Goal: Check status: Check status

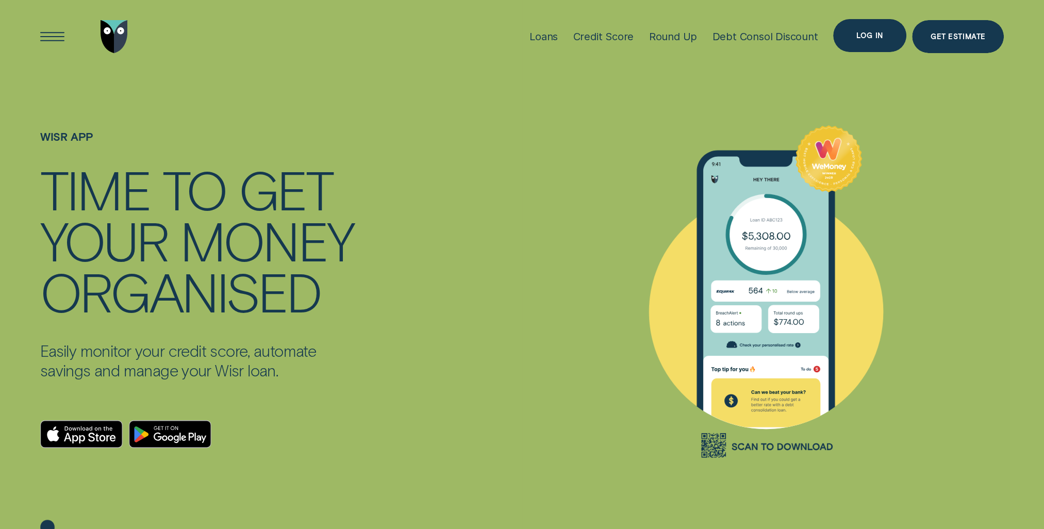
click at [847, 39] on div "Log in" at bounding box center [869, 35] width 73 height 33
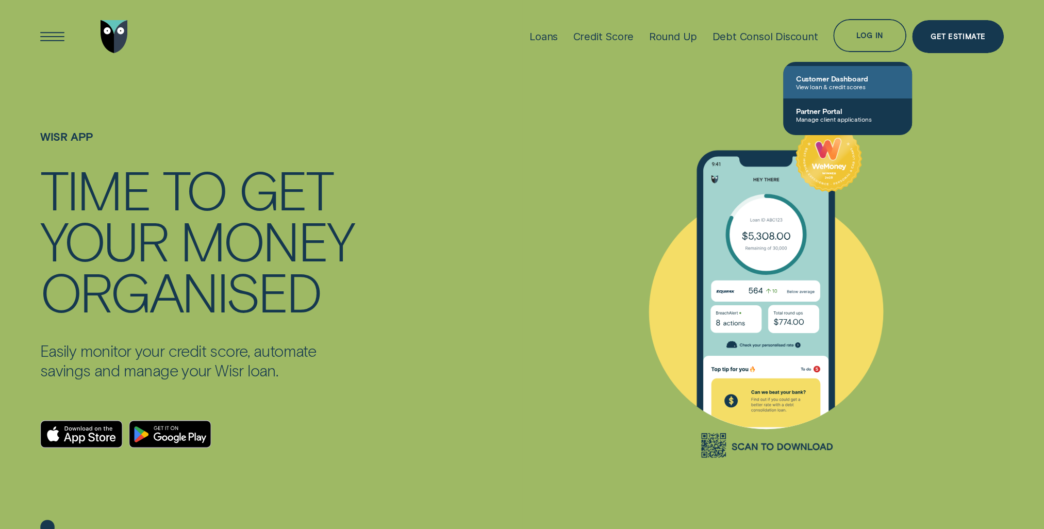
click at [845, 77] on span "Customer Dashboard" at bounding box center [847, 78] width 104 height 9
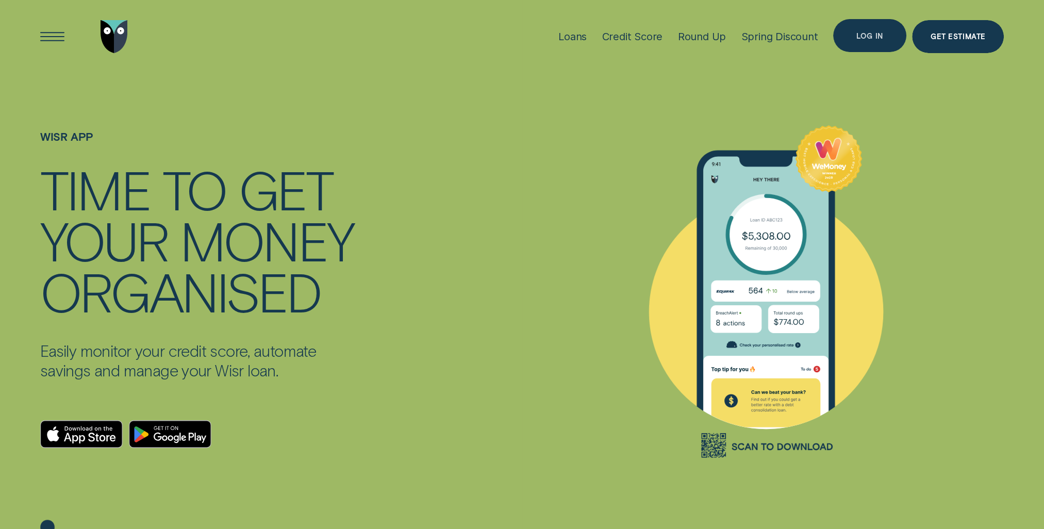
click at [866, 36] on div "Log in" at bounding box center [869, 36] width 26 height 6
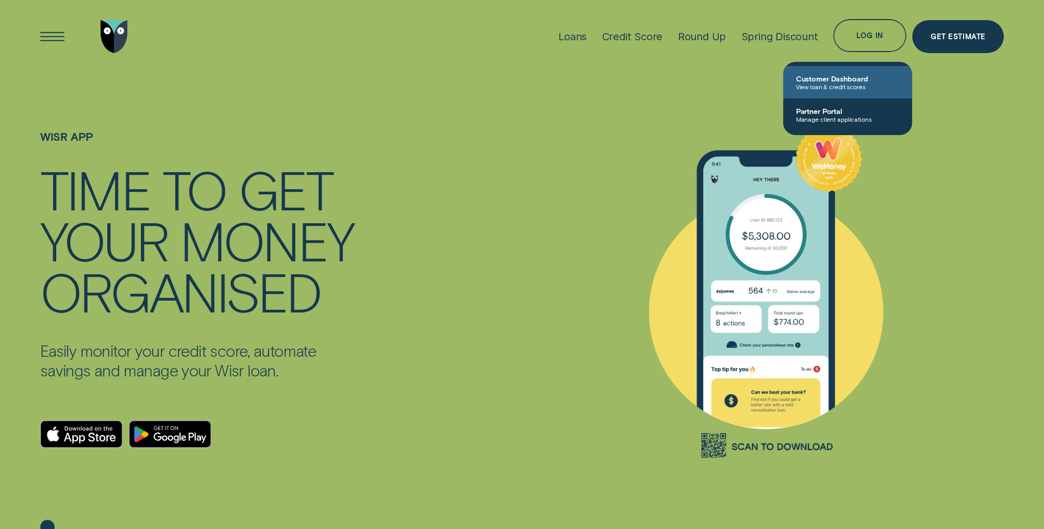
click at [839, 86] on span "View loan & credit scores" at bounding box center [847, 86] width 104 height 7
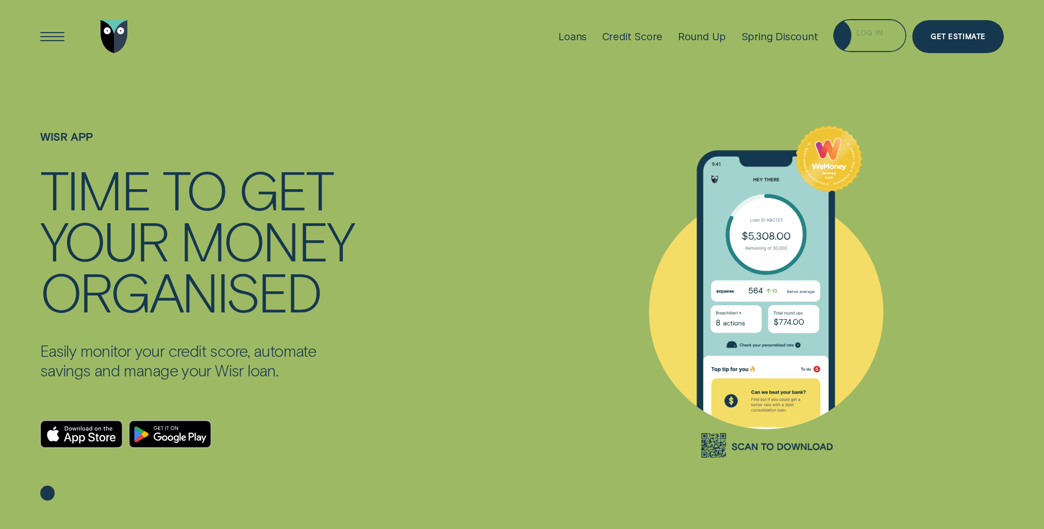
click at [867, 35] on div "Log in" at bounding box center [869, 37] width 26 height 6
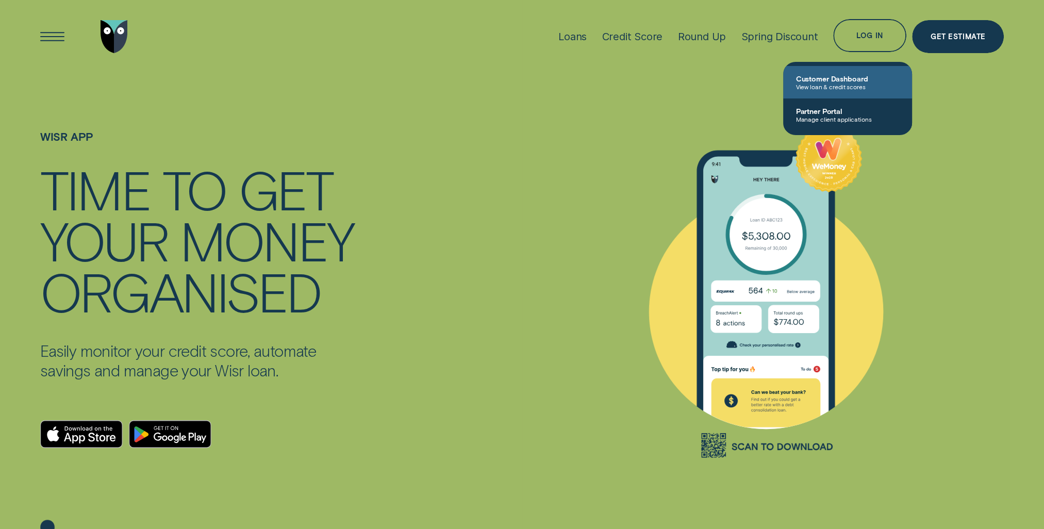
click at [831, 83] on span "View loan & credit scores" at bounding box center [847, 86] width 104 height 7
